Goal: Check status: Check status

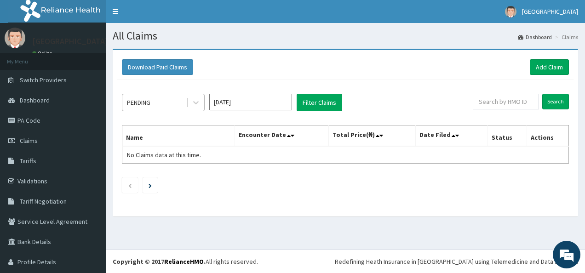
click at [153, 99] on div "PENDING" at bounding box center [154, 102] width 64 height 15
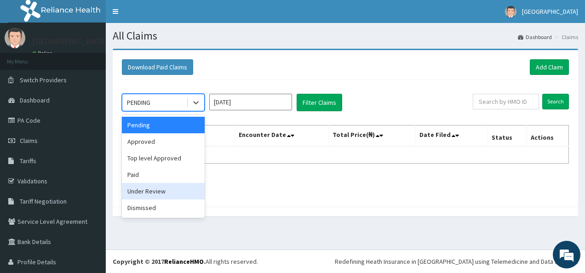
click at [149, 193] on div "Under Review" at bounding box center [163, 191] width 83 height 17
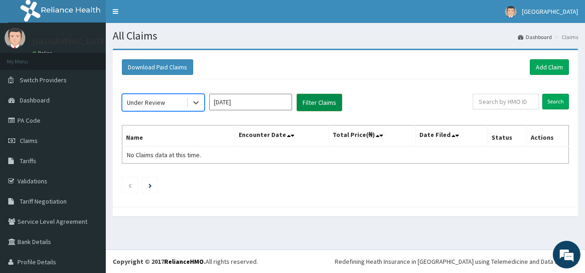
click at [323, 98] on button "Filter Claims" at bounding box center [318, 102] width 45 height 17
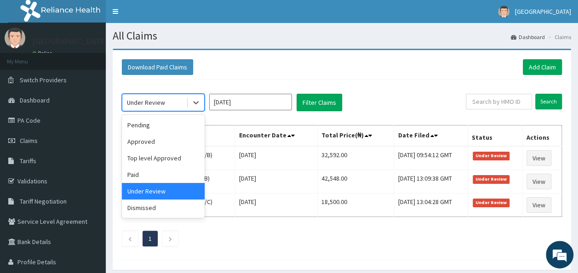
click at [142, 101] on div "Under Review" at bounding box center [146, 102] width 38 height 9
click at [132, 122] on div "Pending" at bounding box center [163, 125] width 83 height 17
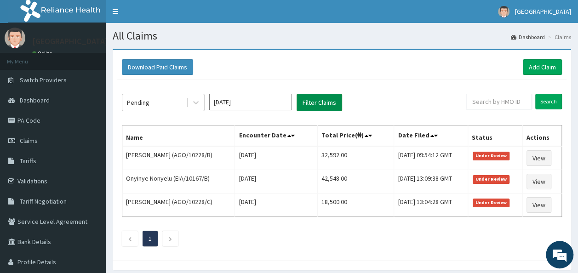
click at [317, 97] on button "Filter Claims" at bounding box center [318, 102] width 45 height 17
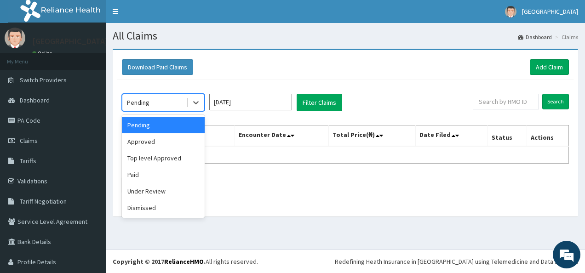
click at [152, 102] on div "Pending" at bounding box center [154, 102] width 64 height 15
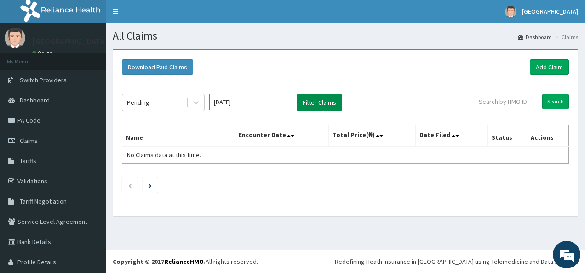
click at [313, 100] on button "Filter Claims" at bounding box center [318, 102] width 45 height 17
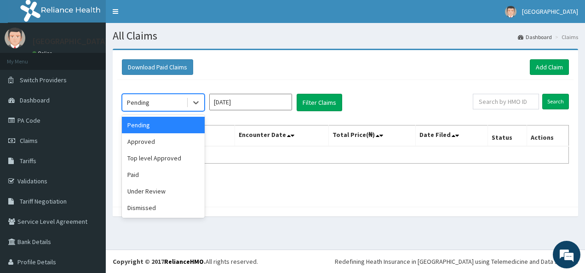
click at [141, 101] on div "Pending" at bounding box center [138, 102] width 23 height 9
click at [146, 190] on div "Under Review" at bounding box center [163, 191] width 83 height 17
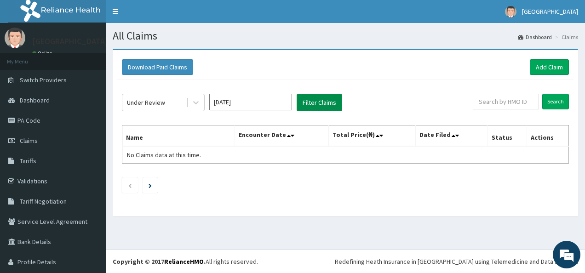
click at [314, 97] on button "Filter Claims" at bounding box center [318, 102] width 45 height 17
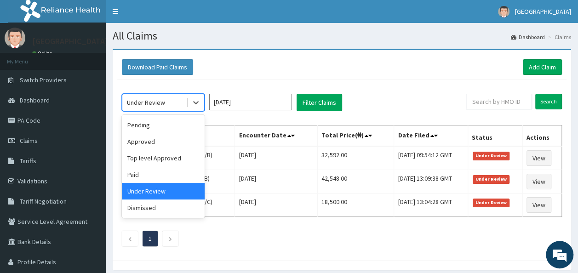
click at [142, 101] on div "Under Review" at bounding box center [146, 102] width 38 height 9
click at [142, 176] on div "Paid" at bounding box center [163, 174] width 83 height 17
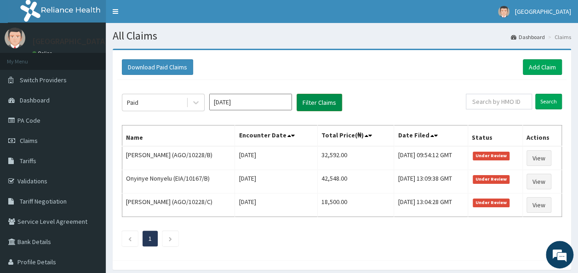
click at [313, 105] on button "Filter Claims" at bounding box center [318, 102] width 45 height 17
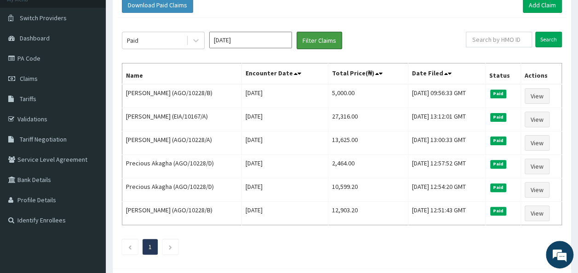
scroll to position [74, 0]
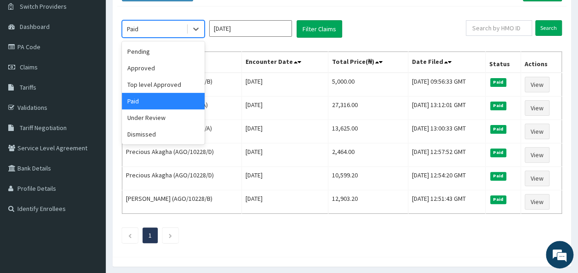
click at [144, 28] on div "Paid" at bounding box center [154, 29] width 64 height 15
click at [153, 116] on div "Under Review" at bounding box center [163, 117] width 83 height 17
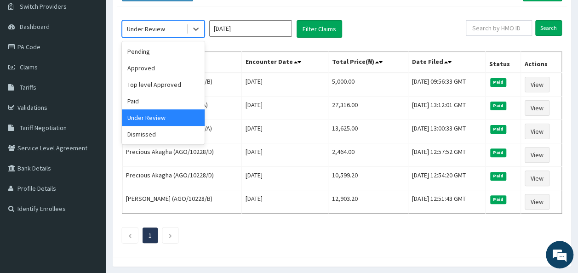
click at [154, 25] on div "Under Review" at bounding box center [146, 28] width 38 height 9
click at [149, 83] on div "Top level Approved" at bounding box center [163, 84] width 83 height 17
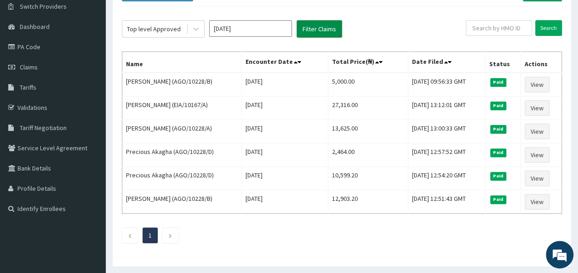
click at [316, 24] on button "Filter Claims" at bounding box center [318, 28] width 45 height 17
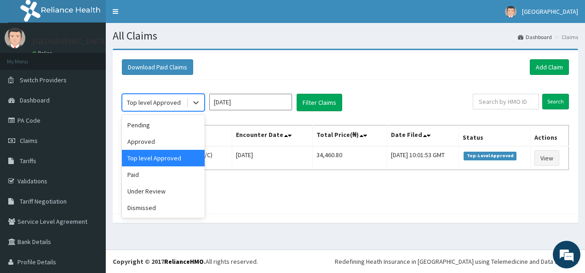
click at [158, 100] on div "Top level Approved" at bounding box center [154, 102] width 54 height 9
drag, startPoint x: 172, startPoint y: 177, endPoint x: 150, endPoint y: 189, distance: 25.5
click at [150, 189] on div "Pending Approved Top level Approved Paid Under Review Dismissed" at bounding box center [163, 166] width 83 height 103
click at [150, 189] on div "Under Review" at bounding box center [163, 191] width 83 height 17
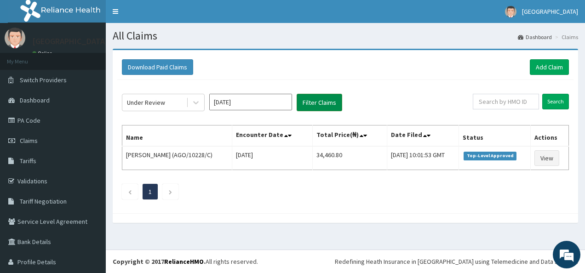
click at [323, 97] on button "Filter Claims" at bounding box center [318, 102] width 45 height 17
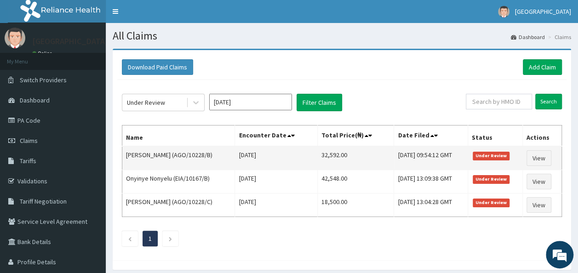
click at [560, 157] on td "View" at bounding box center [541, 158] width 39 height 24
